Goal: Task Accomplishment & Management: Use online tool/utility

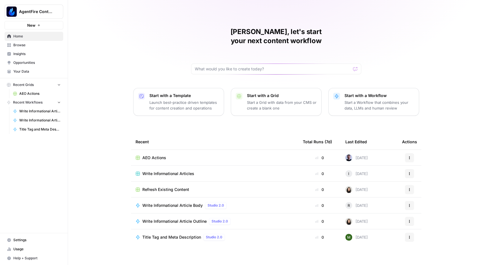
click at [25, 46] on span "Browse" at bounding box center [36, 45] width 47 height 5
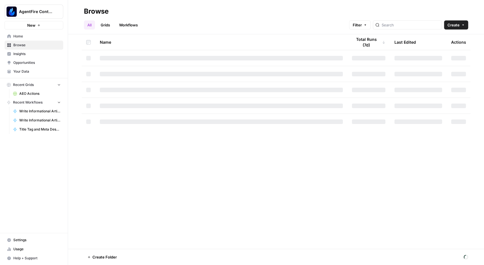
click at [21, 55] on span "Insights" at bounding box center [36, 53] width 47 height 5
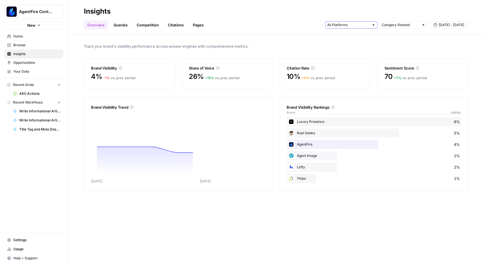
click at [358, 26] on input "text" at bounding box center [348, 25] width 42 height 6
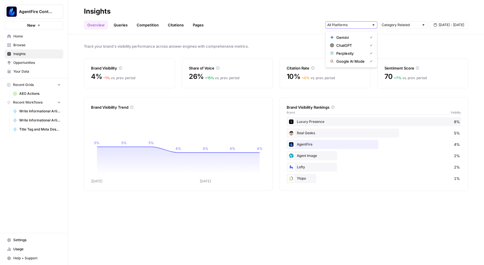
click at [358, 26] on input "text" at bounding box center [348, 25] width 42 height 6
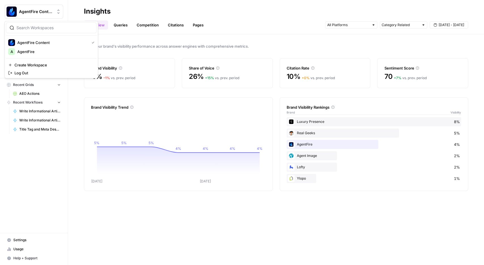
click at [47, 10] on span "AgentFire Content" at bounding box center [36, 12] width 34 height 6
click at [167, 90] on div "Track your brand's visibility performance across answer engines with comprehens…" at bounding box center [276, 149] width 416 height 230
click at [28, 38] on span "Home" at bounding box center [36, 36] width 47 height 5
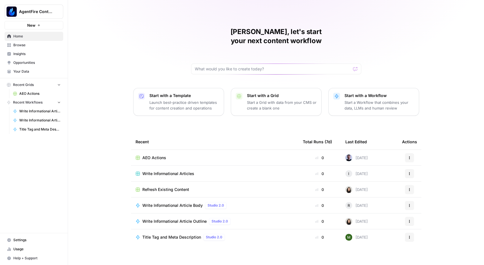
click at [25, 71] on span "Your Data" at bounding box center [36, 71] width 47 height 5
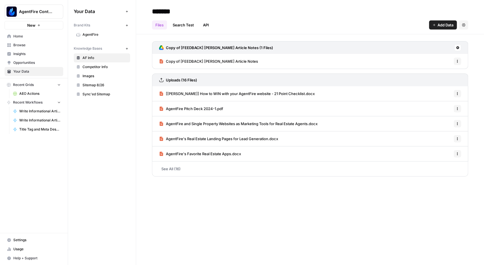
click at [22, 47] on span "Browse" at bounding box center [36, 45] width 47 height 5
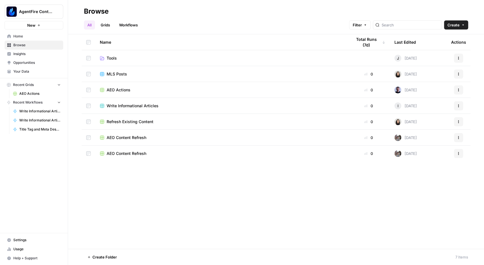
click at [109, 88] on span "AEO Actions" at bounding box center [119, 90] width 24 height 6
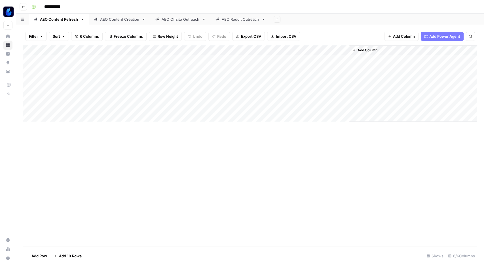
click at [25, 9] on button "Go back" at bounding box center [23, 6] width 7 height 7
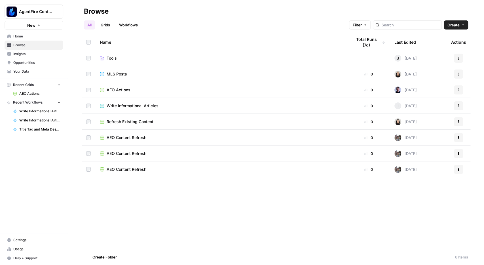
click at [122, 165] on td "AEO Content Refresh" at bounding box center [221, 169] width 252 height 16
click at [123, 169] on span "AEO Content Refresh" at bounding box center [127, 169] width 40 height 6
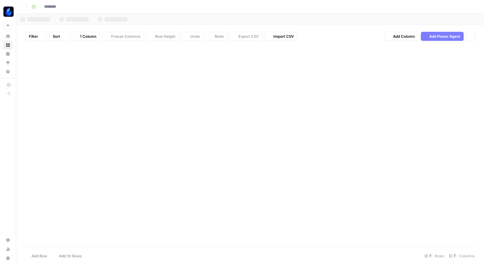
type input "**********"
click at [25, 8] on button "Go back" at bounding box center [23, 6] width 7 height 7
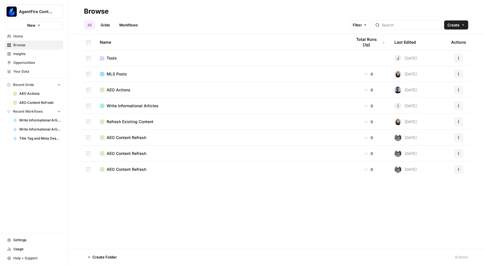
click at [89, 167] on td at bounding box center [89, 169] width 14 height 16
click at [148, 255] on icon "button" at bounding box center [146, 256] width 3 height 3
click at [154, 245] on span "Delete" at bounding box center [160, 244] width 14 height 6
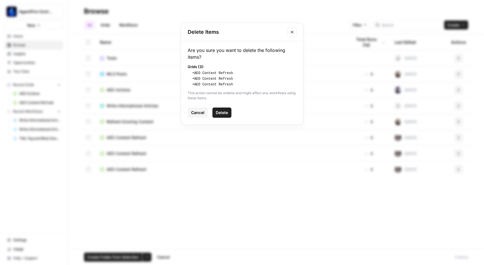
click at [225, 112] on span "Delete" at bounding box center [222, 113] width 12 height 6
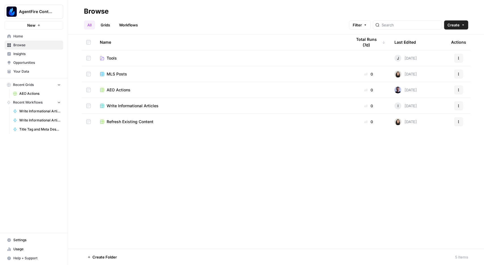
click at [128, 163] on div "Name Total Runs (7d) Last Edited Actions Tools J 2 months ago Actions MLS Posts…" at bounding box center [276, 141] width 416 height 214
click at [123, 75] on span "MLS Posts" at bounding box center [117, 74] width 20 height 6
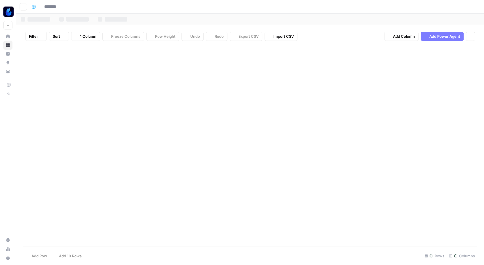
type input "*********"
click at [25, 7] on button "Go back" at bounding box center [23, 6] width 7 height 7
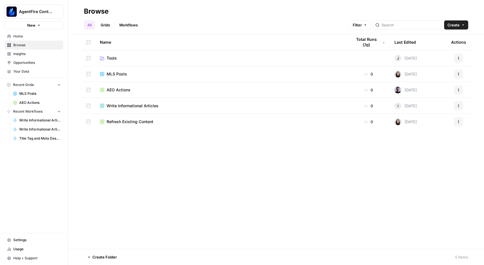
drag, startPoint x: 20, startPoint y: 52, endPoint x: 28, endPoint y: 51, distance: 8.0
click at [20, 52] on span "Insights" at bounding box center [36, 53] width 47 height 5
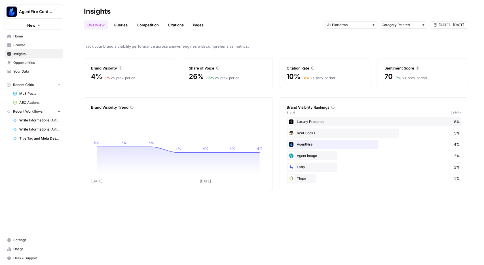
click at [21, 45] on span "Browse" at bounding box center [36, 45] width 47 height 5
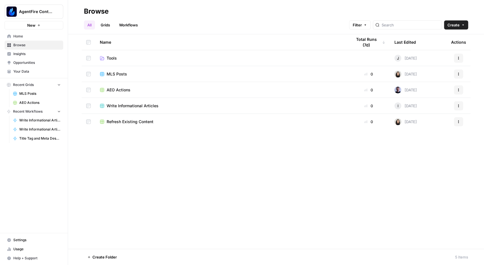
click at [121, 74] on span "MLS Posts" at bounding box center [117, 74] width 20 height 6
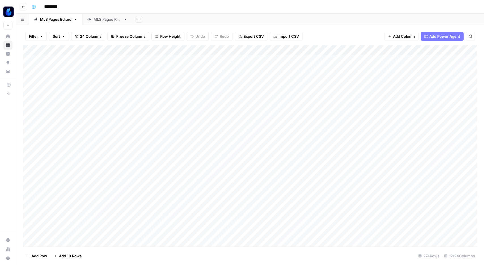
click at [25, 7] on button "Go back" at bounding box center [23, 6] width 7 height 7
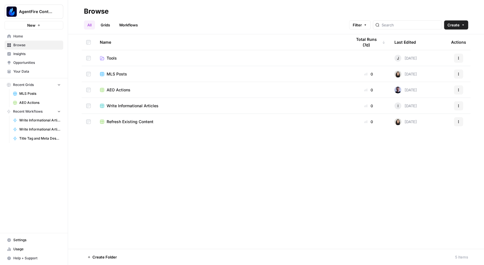
click at [119, 74] on span "MLS Posts" at bounding box center [117, 74] width 20 height 6
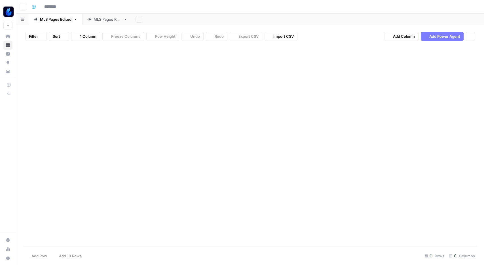
type input "*********"
click at [25, 7] on icon "button" at bounding box center [23, 6] width 3 height 3
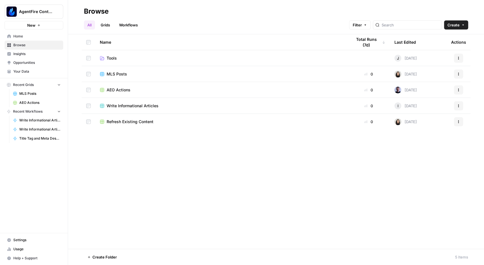
click at [128, 122] on span "Refresh Existing Content" at bounding box center [130, 122] width 47 height 6
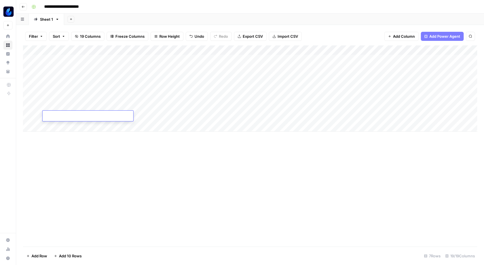
drag, startPoint x: 94, startPoint y: 48, endPoint x: 183, endPoint y: 62, distance: 90.8
click at [183, 62] on div "Add Column" at bounding box center [250, 88] width 454 height 86
click at [24, 4] on button "Go back" at bounding box center [23, 6] width 7 height 7
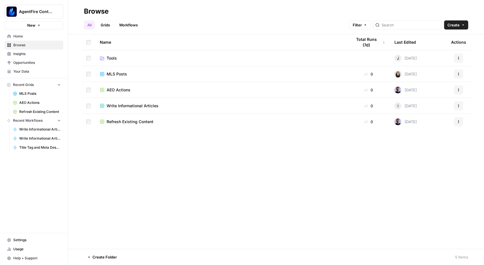
click at [128, 122] on span "Refresh Existing Content" at bounding box center [130, 122] width 47 height 6
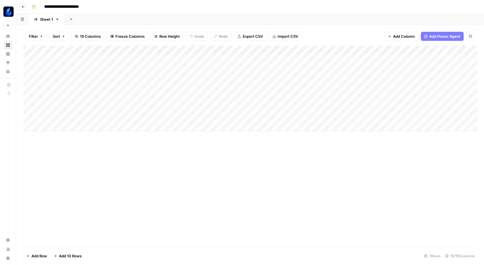
click at [22, 7] on icon "button" at bounding box center [23, 6] width 3 height 3
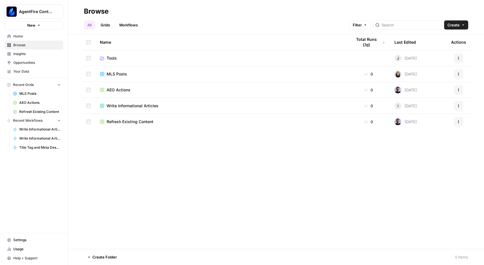
click at [138, 119] on span "Refresh Existing Content" at bounding box center [130, 122] width 47 height 6
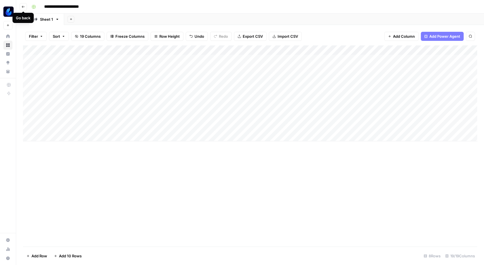
click at [24, 7] on icon "button" at bounding box center [23, 6] width 3 height 3
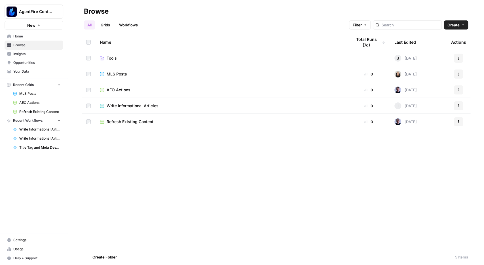
click at [132, 105] on span "Write Informational Articles" at bounding box center [133, 106] width 52 height 6
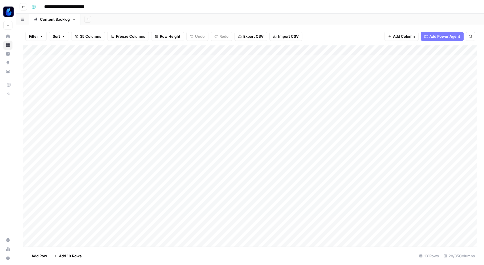
click at [24, 8] on icon "button" at bounding box center [23, 6] width 3 height 3
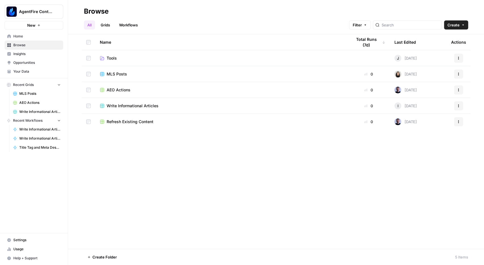
click at [126, 122] on span "Refresh Existing Content" at bounding box center [130, 122] width 47 height 6
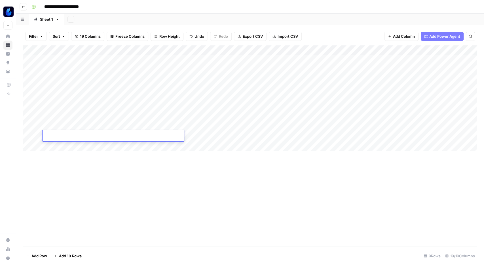
click at [24, 6] on icon "button" at bounding box center [23, 6] width 3 height 3
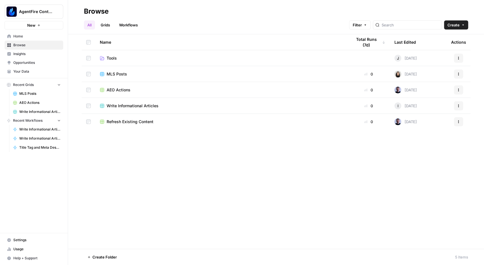
click at [119, 87] on span "AEO Actions" at bounding box center [119, 90] width 24 height 6
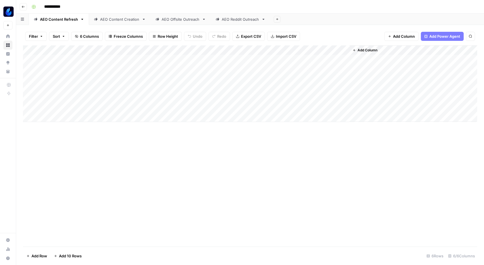
click at [127, 14] on link "AEO Content Creation" at bounding box center [119, 19] width 61 height 11
type input "**********"
click at [178, 16] on link "AEO Offsite Outreach" at bounding box center [180, 19] width 60 height 11
type input "**********"
click at [234, 18] on div "AEO Reddit Outreach" at bounding box center [240, 19] width 37 height 6
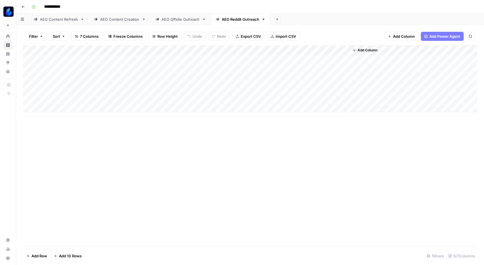
click at [120, 17] on div "AEO Content Creation" at bounding box center [119, 19] width 39 height 6
click at [26, 8] on button "Go back" at bounding box center [23, 6] width 7 height 7
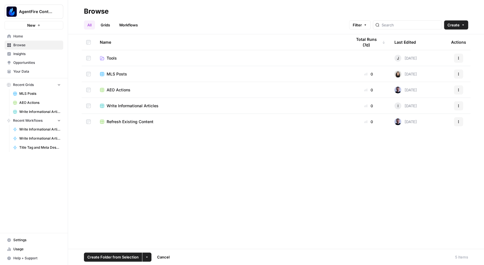
click at [458, 122] on icon "button" at bounding box center [457, 121] width 3 height 3
click at [151, 254] on button "More Options" at bounding box center [146, 256] width 9 height 9
click at [156, 243] on span "Delete" at bounding box center [160, 244] width 14 height 6
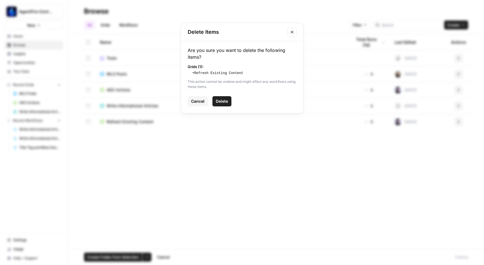
click at [226, 101] on span "Delete" at bounding box center [222, 101] width 12 height 6
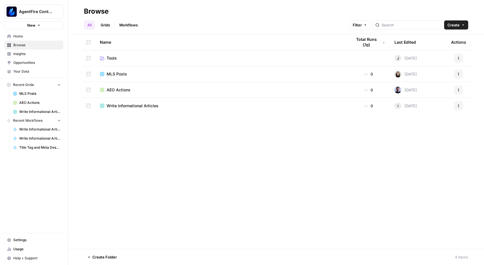
click at [195, 178] on div "Name Total Runs (7d) Last Edited Actions Tools J 2 months ago Actions MLS Posts…" at bounding box center [276, 141] width 416 height 214
click at [136, 25] on link "Workflows" at bounding box center [129, 24] width 26 height 9
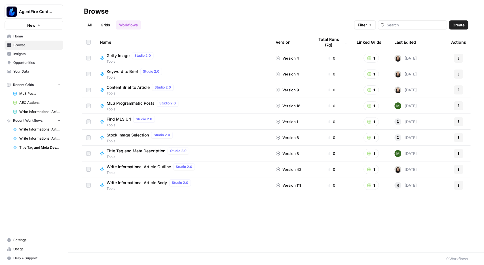
click at [45, 13] on span "AgentFire Content" at bounding box center [36, 12] width 34 height 6
click at [30, 50] on span "AgentFire" at bounding box center [54, 52] width 75 height 6
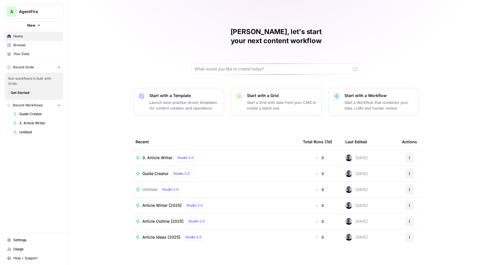
click at [25, 48] on link "Browse" at bounding box center [34, 45] width 59 height 9
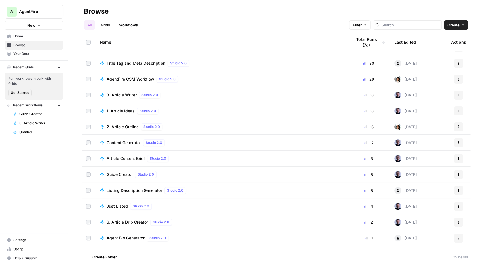
scroll to position [66, 0]
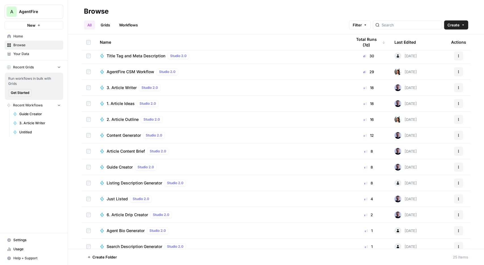
click at [115, 102] on span "1. Article Ideas" at bounding box center [121, 104] width 28 height 6
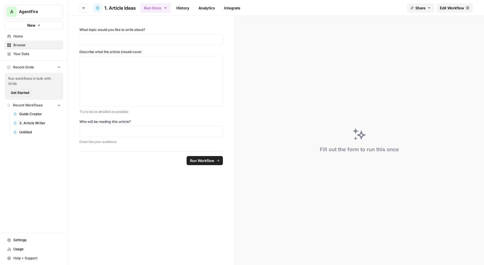
click at [84, 6] on button "Go back" at bounding box center [83, 7] width 9 height 9
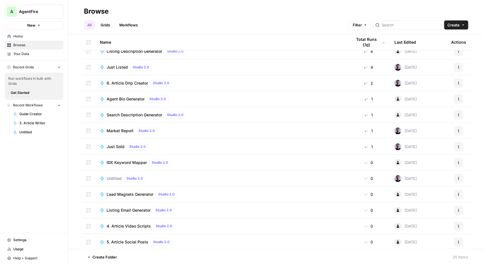
scroll to position [198, 0]
click at [114, 176] on span "Untitled" at bounding box center [114, 178] width 15 height 6
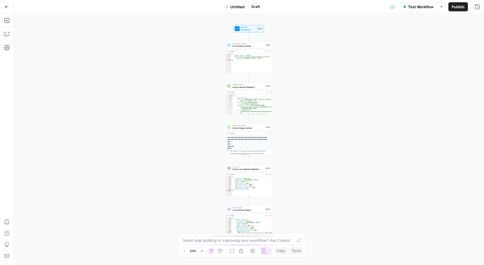
click at [3, 6] on button "Go Back" at bounding box center [7, 7] width 10 height 10
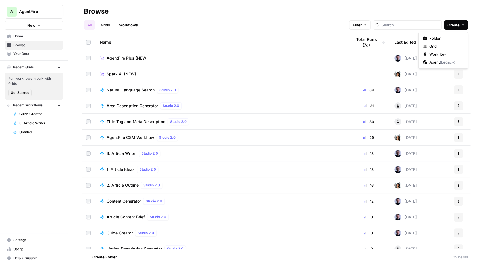
click at [463, 24] on icon "button" at bounding box center [462, 24] width 3 height 3
click at [436, 52] on span "Workflow" at bounding box center [445, 54] width 32 height 6
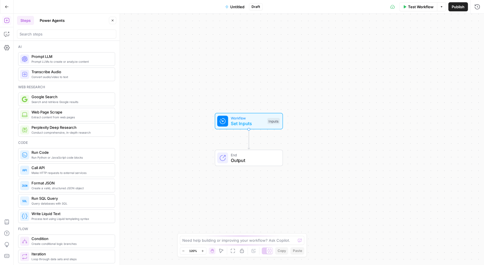
click at [47, 14] on header "Steps Power Agents Close" at bounding box center [67, 27] width 106 height 27
click at [47, 23] on button "Power Agents" at bounding box center [52, 20] width 32 height 9
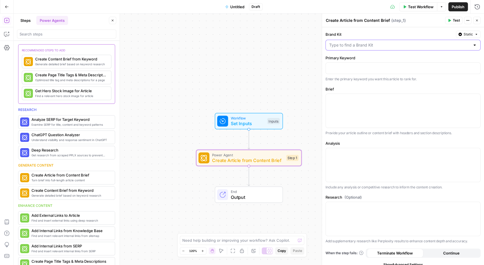
click at [357, 44] on input "Brand Kit" at bounding box center [399, 45] width 141 height 6
click at [348, 83] on div "Brand Kit Static Primary Keyword “/” to reference Variables Menu Enter the prim…" at bounding box center [403, 161] width 162 height 268
click at [259, 147] on icon "button" at bounding box center [259, 145] width 5 height 5
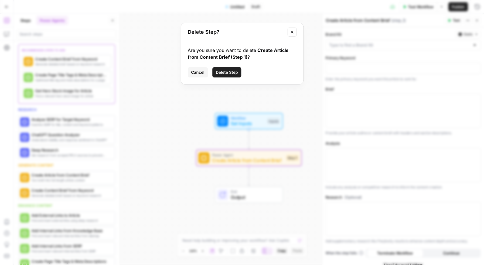
click at [232, 75] on span "Delete Step" at bounding box center [227, 72] width 22 height 6
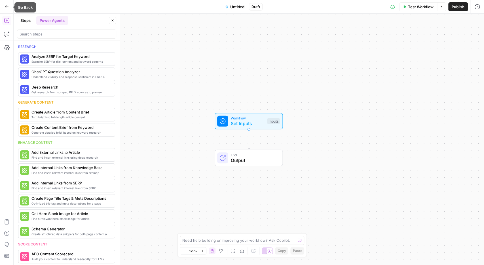
click at [8, 6] on icon "button" at bounding box center [7, 7] width 4 height 4
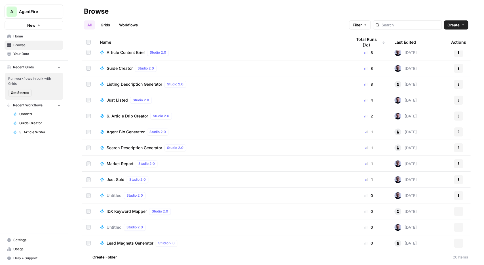
scroll to position [214, 0]
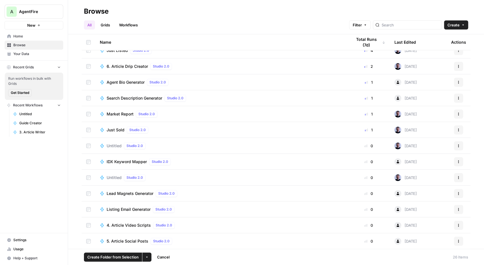
click at [87, 175] on td at bounding box center [89, 177] width 14 height 16
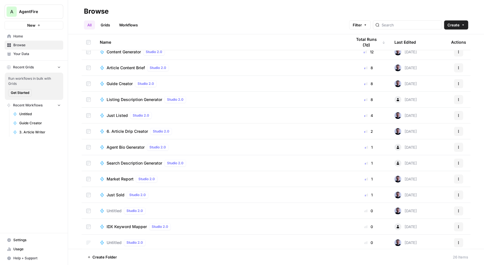
scroll to position [148, 0]
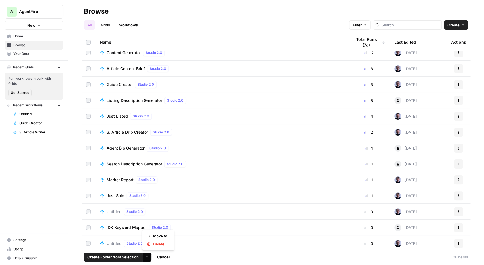
click at [150, 258] on button "More Options" at bounding box center [146, 256] width 9 height 9
click at [156, 246] on span "Delete" at bounding box center [160, 244] width 14 height 6
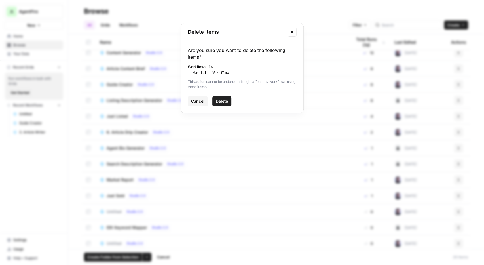
click at [219, 97] on button "Delete" at bounding box center [221, 101] width 19 height 10
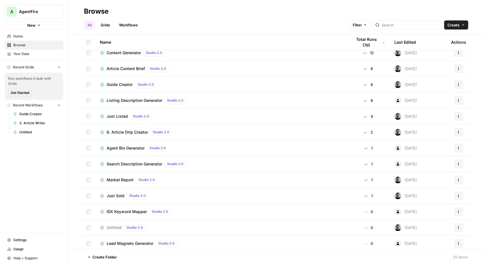
scroll to position [0, 0]
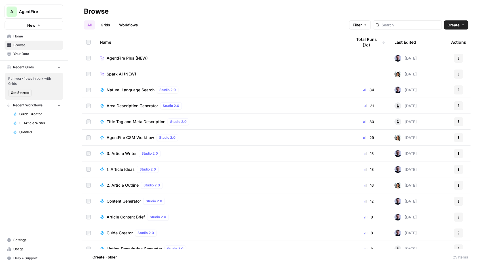
click at [130, 74] on span "Spark AI (NEW)" at bounding box center [121, 74] width 29 height 6
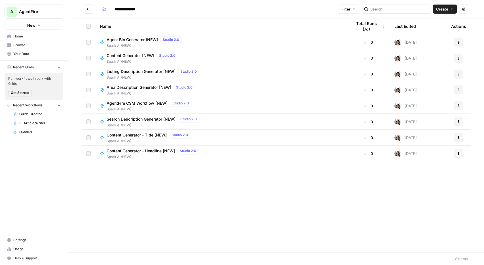
click at [91, 7] on button "Go back" at bounding box center [88, 9] width 9 height 9
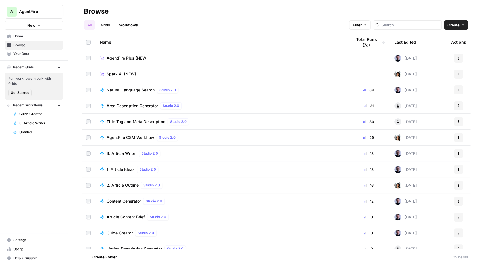
click at [128, 61] on td "AgentFire Plus (NEW)" at bounding box center [221, 58] width 252 height 16
click at [127, 58] on span "AgentFire Plus (NEW)" at bounding box center [127, 58] width 41 height 6
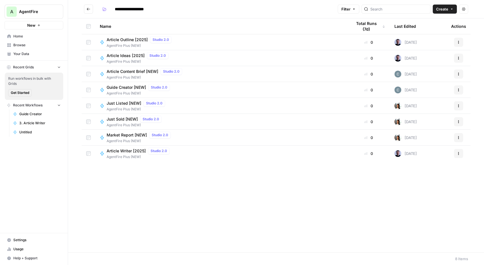
click at [120, 150] on span "Article Writer [2025]" at bounding box center [126, 151] width 39 height 6
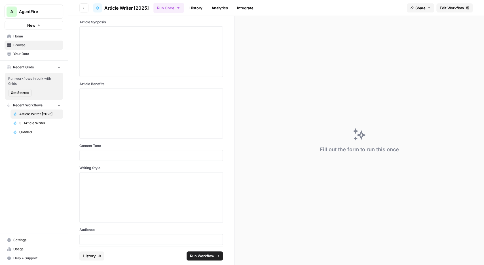
scroll to position [121, 0]
click at [97, 151] on p at bounding box center [151, 152] width 136 height 6
click at [105, 198] on div at bounding box center [151, 193] width 136 height 45
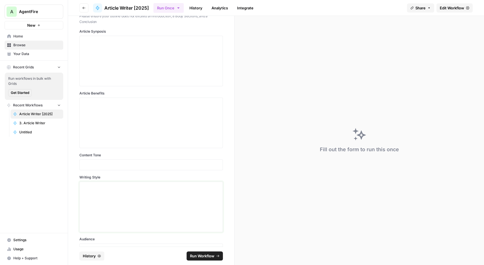
scroll to position [88, 0]
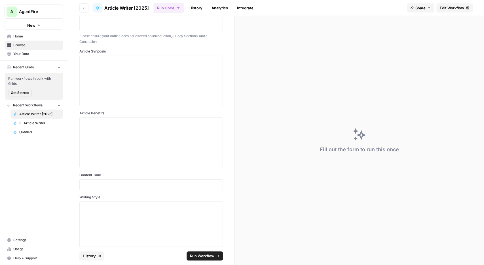
click at [111, 191] on div "Content What is the title of the article? Add the content outline for the artic…" at bounding box center [150, 106] width 143 height 335
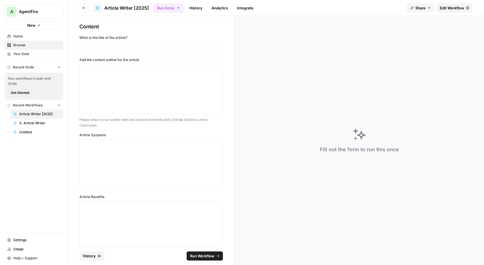
scroll to position [0, 0]
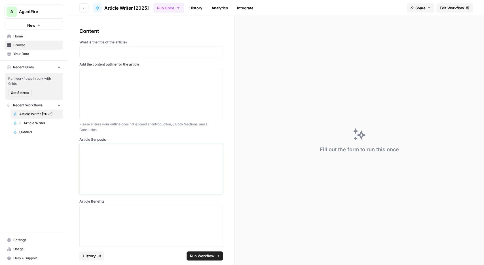
click at [139, 168] on div at bounding box center [151, 168] width 136 height 45
click at [86, 7] on button "Go back" at bounding box center [83, 7] width 9 height 9
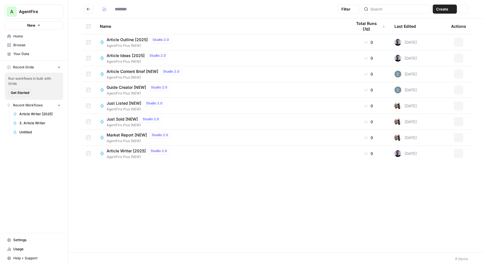
type input "**********"
click at [308, 195] on div "Name Total Runs (7d) Last Edited Actions Article Outline [2025] Studio 2.0 Agen…" at bounding box center [276, 134] width 416 height 233
click at [44, 11] on span "AgentFire" at bounding box center [36, 12] width 34 height 6
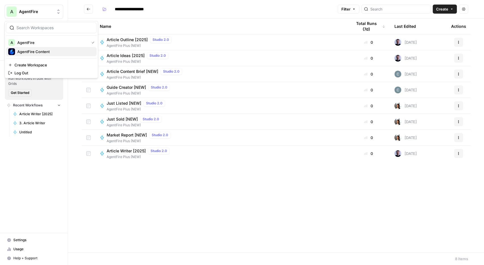
click at [30, 51] on span "AgentFire Content" at bounding box center [54, 52] width 75 height 6
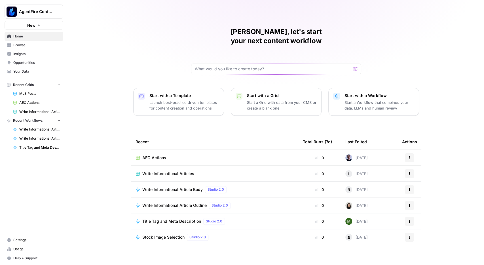
click at [20, 54] on span "Insights" at bounding box center [36, 53] width 47 height 5
